Goal: Transaction & Acquisition: Purchase product/service

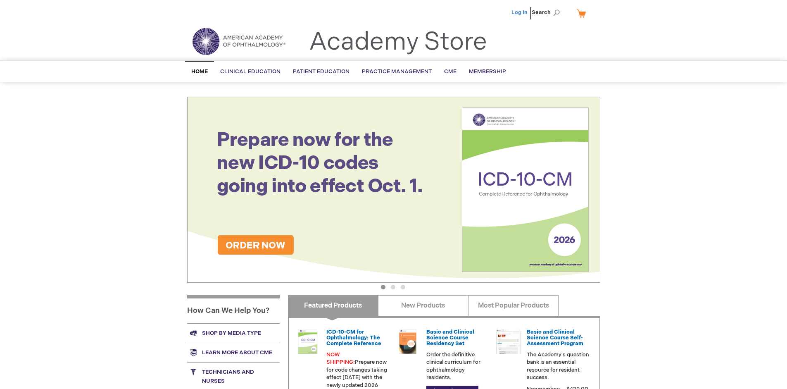
click at [520, 12] on link "Log In" at bounding box center [519, 12] width 16 height 7
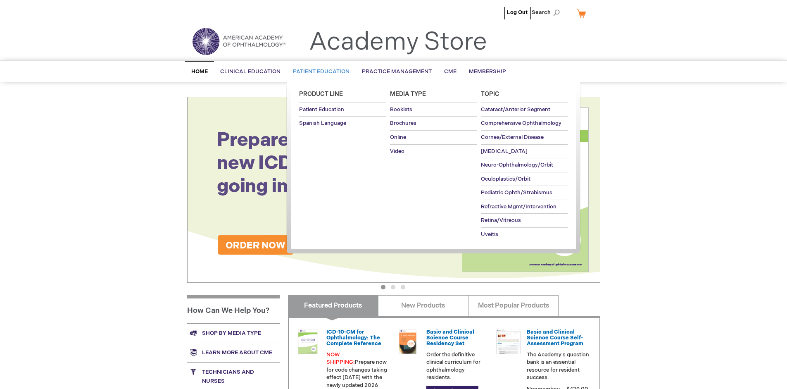
click at [319, 71] on span "Patient Education" at bounding box center [321, 71] width 57 height 7
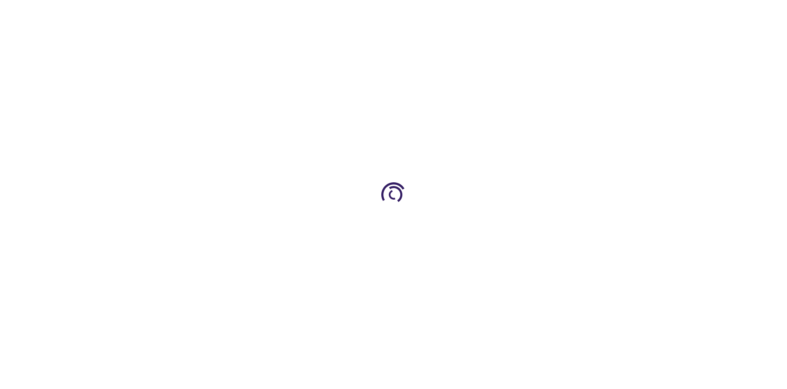
click at [521, 223] on span "Add to Cart" at bounding box center [517, 223] width 34 height 8
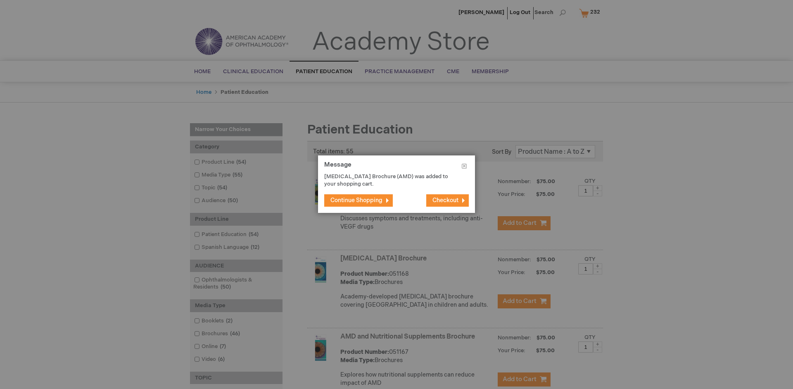
click at [356, 200] on span "Continue Shopping" at bounding box center [356, 200] width 52 height 7
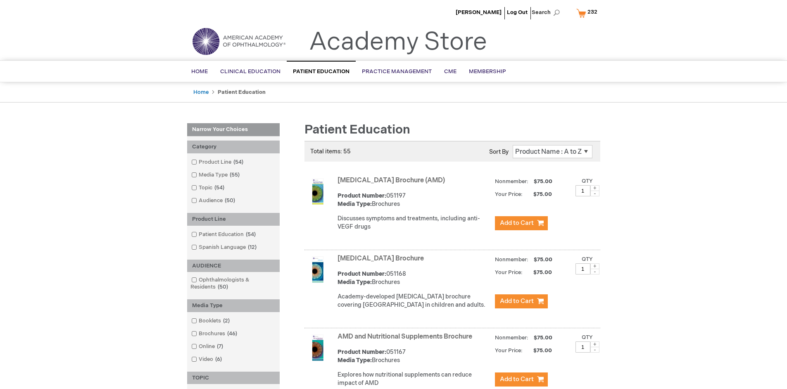
click at [406, 340] on link "AMD and Nutritional Supplements Brochure" at bounding box center [404, 336] width 135 height 8
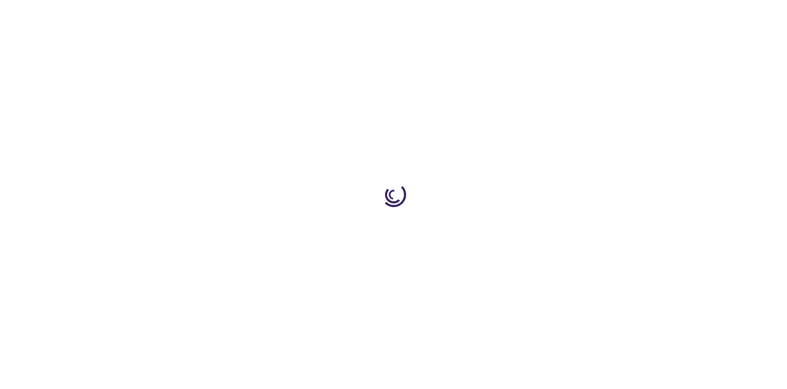
type input "1"
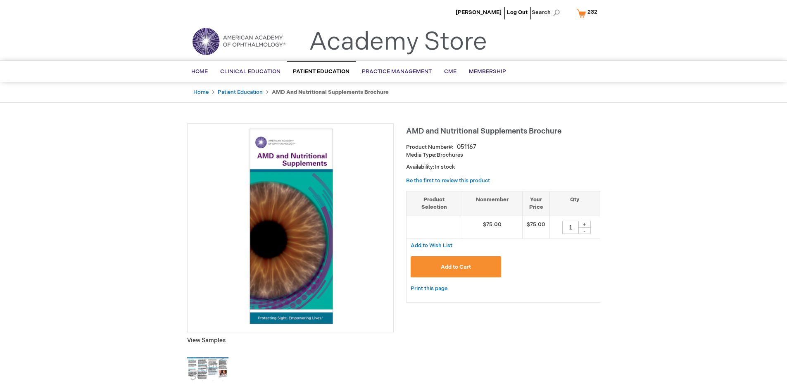
click at [455, 266] on span "Add to Cart" at bounding box center [456, 266] width 30 height 7
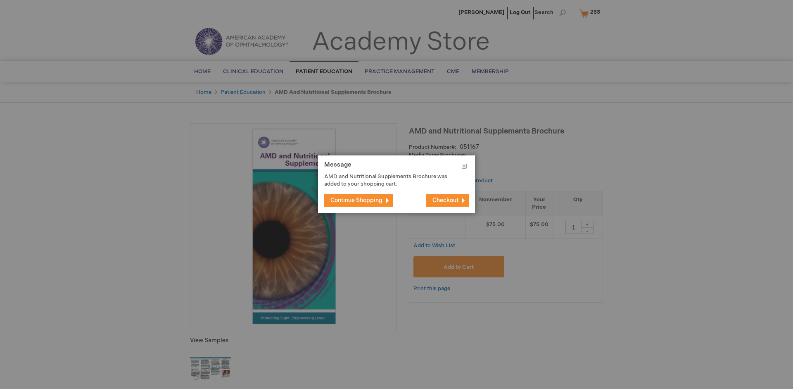
click at [356, 200] on span "Continue Shopping" at bounding box center [356, 200] width 52 height 7
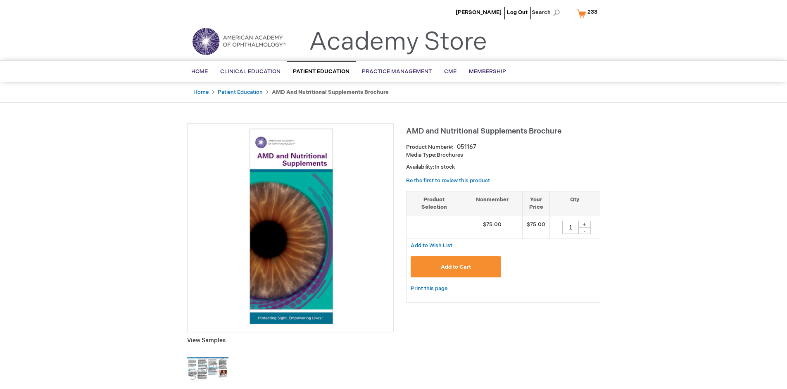
click at [588, 13] on span "233" at bounding box center [592, 12] width 10 height 7
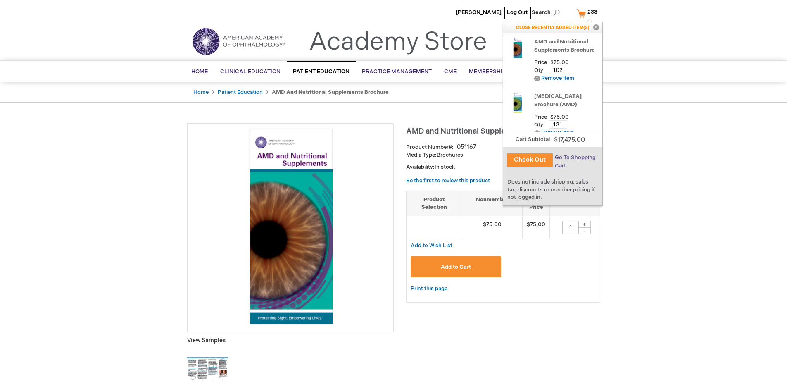
click at [574, 157] on span "Go To Shopping Cart" at bounding box center [575, 161] width 41 height 15
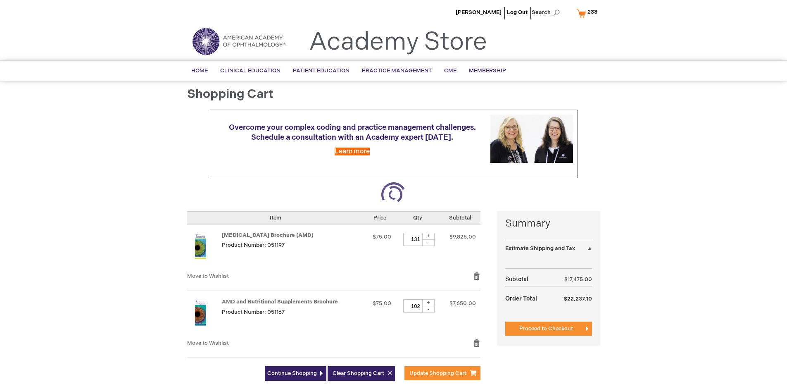
select select "US"
select select "41"
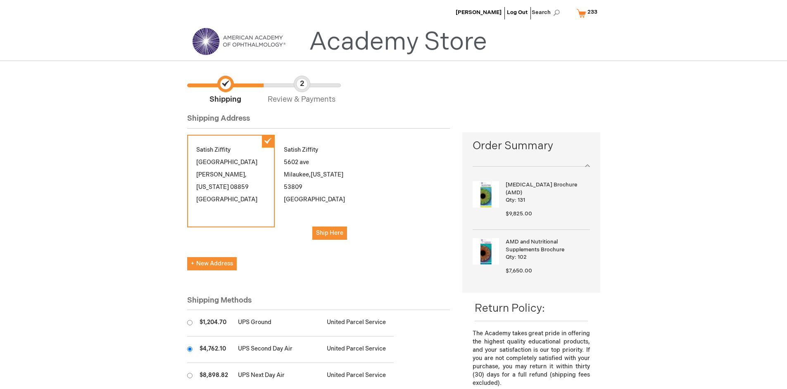
click at [190, 349] on input "radio" at bounding box center [189, 348] width 5 height 5
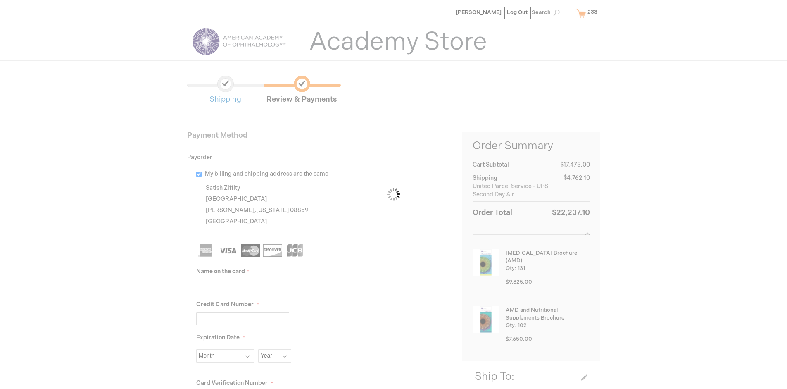
click at [242, 285] on input "Name on the card" at bounding box center [242, 285] width 93 height 13
